Goal: Task Accomplishment & Management: Complete application form

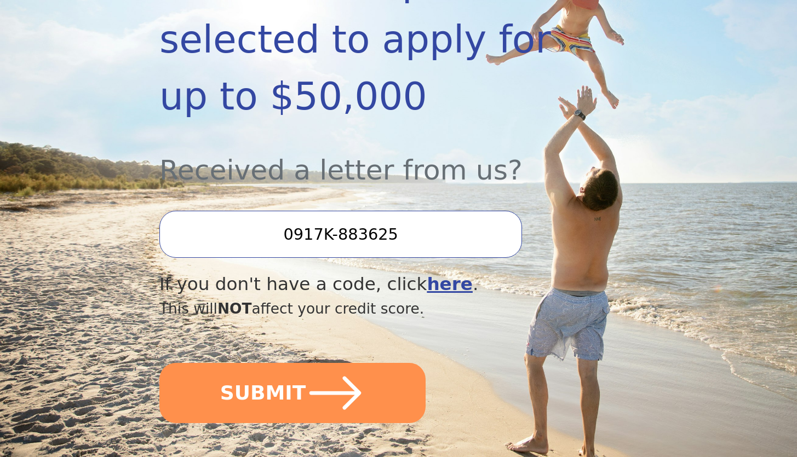
scroll to position [283, 0]
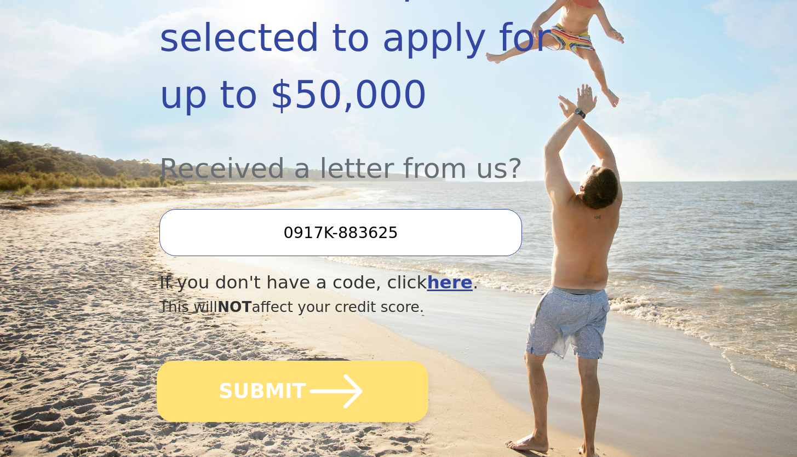
click at [361, 379] on icon "submit" at bounding box center [336, 392] width 60 height 60
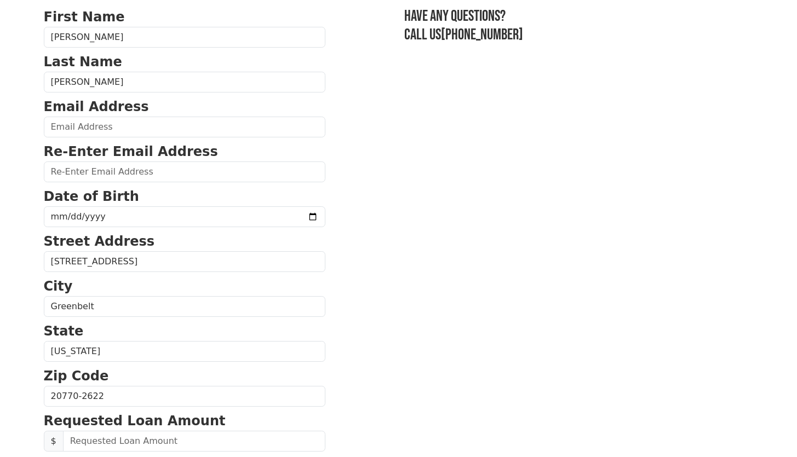
scroll to position [89, 0]
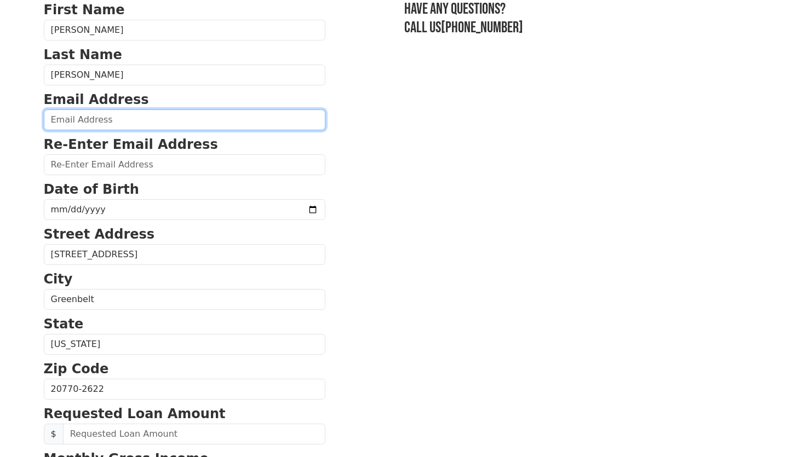
click at [213, 122] on input "email" at bounding box center [185, 120] width 282 height 21
click at [228, 119] on input "email" at bounding box center [185, 120] width 282 height 21
type input "sravannani811@gmail.com"
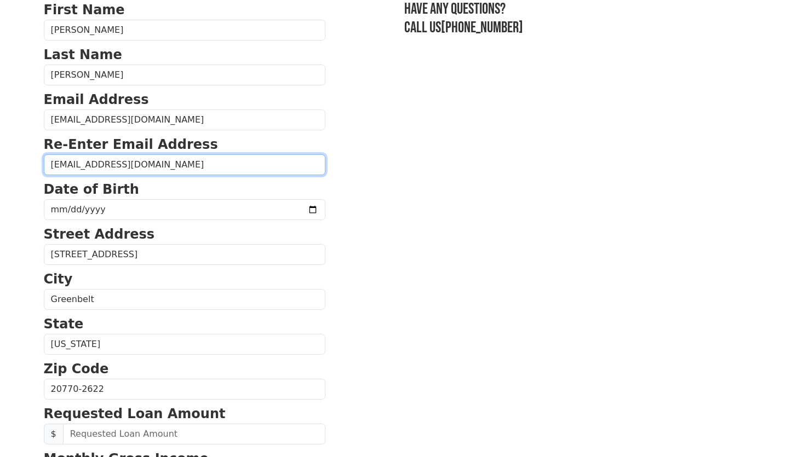
type input "sravannani811@gmail.com"
click at [457, 140] on section "First Name Sravan Kumar Last Name Paladugu Meenakshi Email Address sravannani81…" at bounding box center [399, 390] width 710 height 781
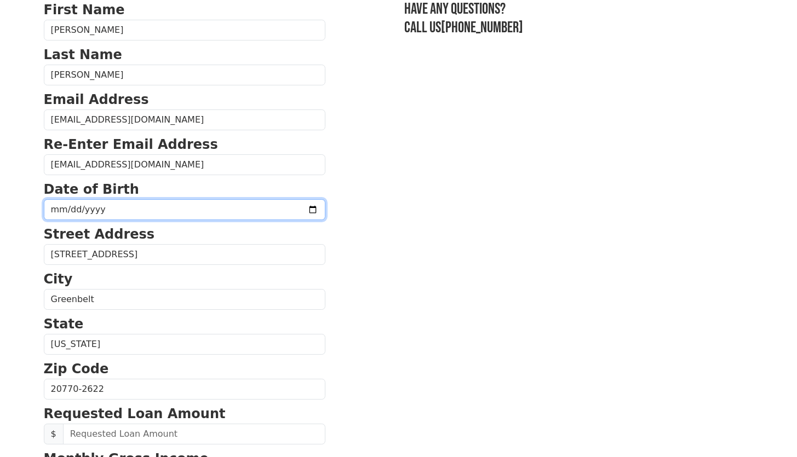
click at [287, 211] on input "date" at bounding box center [185, 209] width 282 height 21
type input "2000-01-08"
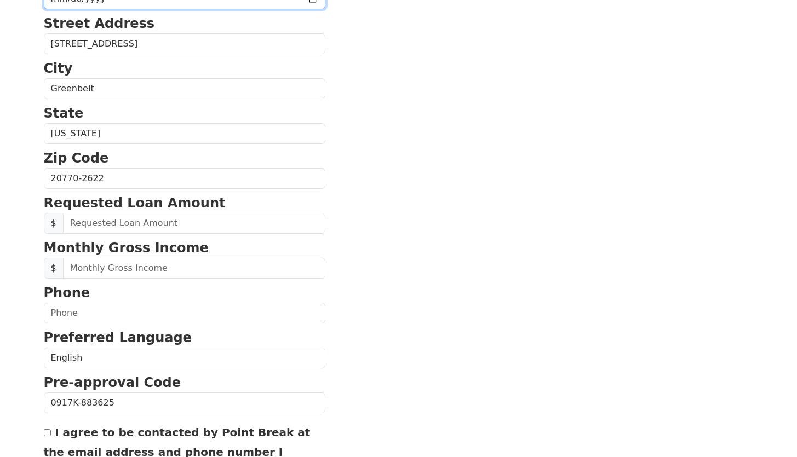
scroll to position [304, 0]
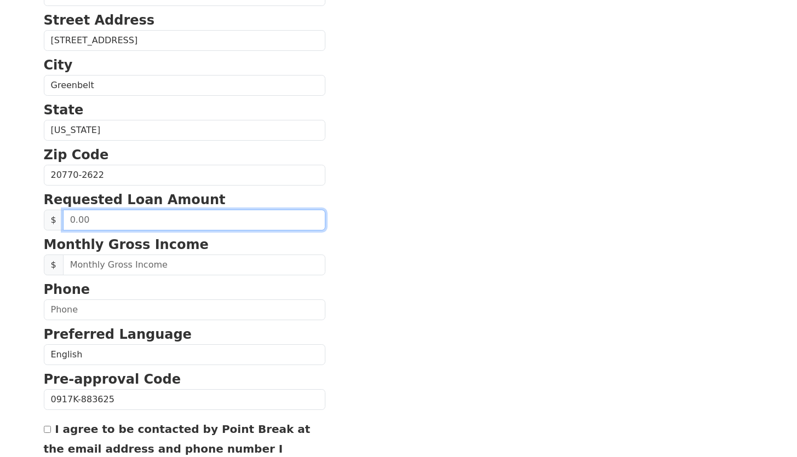
click at [186, 222] on input "text" at bounding box center [194, 220] width 262 height 21
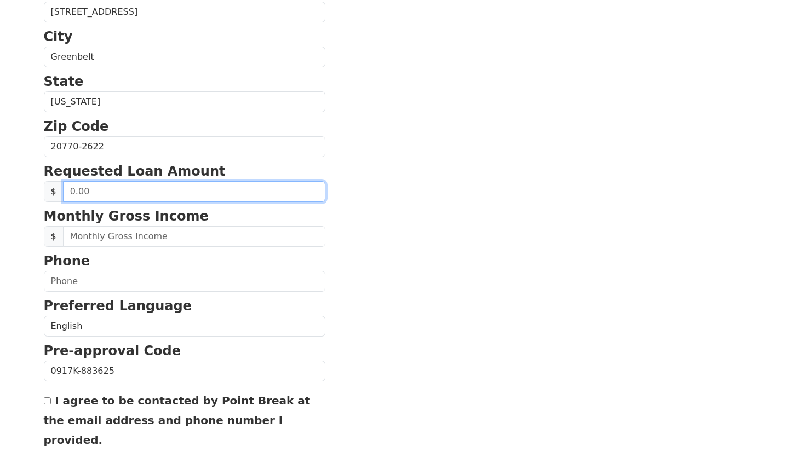
scroll to position [333, 0]
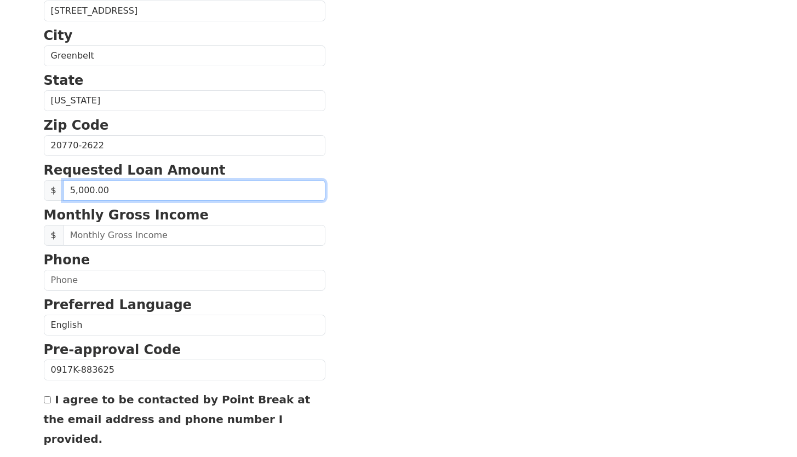
type input "50,000.00"
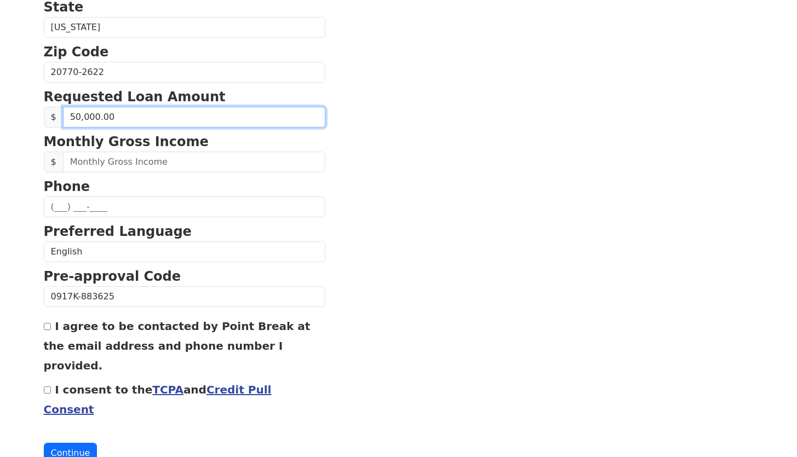
scroll to position [410, 0]
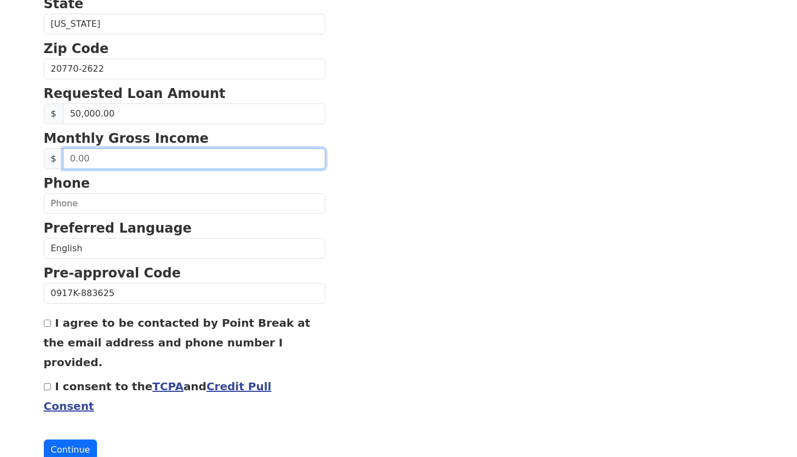
click at [111, 164] on input "text" at bounding box center [194, 158] width 262 height 21
type input "4,000.00"
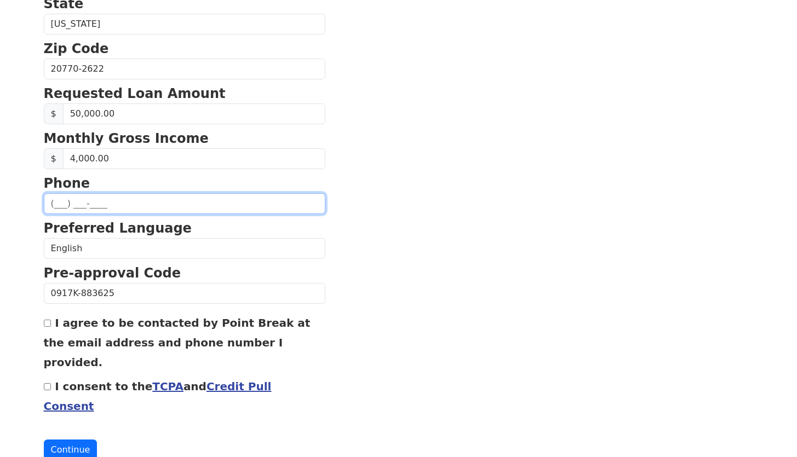
click at [97, 206] on input "text" at bounding box center [185, 203] width 282 height 21
type input "(414) 338-4016"
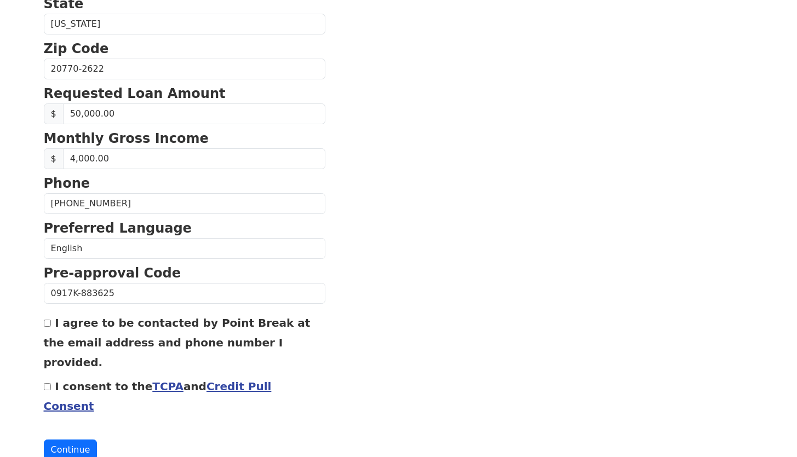
click at [369, 210] on section "First Name Sravan Kumar Last Name Paladugu Meenakshi Email Address sravannani81…" at bounding box center [399, 69] width 710 height 781
click at [49, 323] on input "I agree to be contacted by Point Break at the email address and phone number I …" at bounding box center [47, 323] width 7 height 7
checkbox input "true"
click at [45, 376] on div "I consent to the TCPA and Credit Pull Consent" at bounding box center [185, 395] width 282 height 39
click at [48, 384] on input "I consent to the TCPA and Credit Pull Consent" at bounding box center [47, 387] width 7 height 7
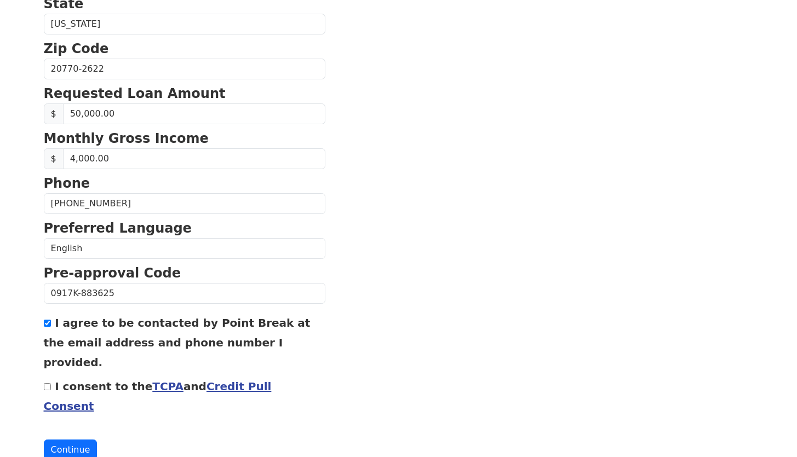
checkbox input "true"
click at [63, 440] on button "Continue" at bounding box center [71, 450] width 54 height 21
